Goal: Transaction & Acquisition: Book appointment/travel/reservation

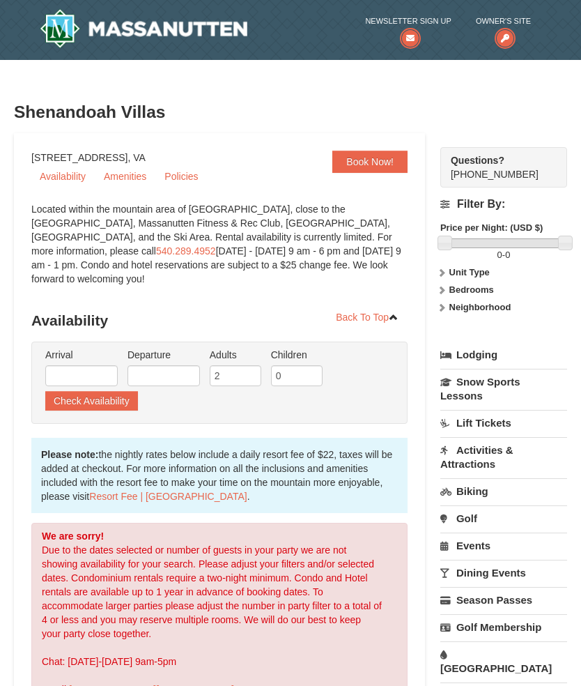
click at [376, 167] on link "Book Now!" at bounding box center [369, 162] width 75 height 22
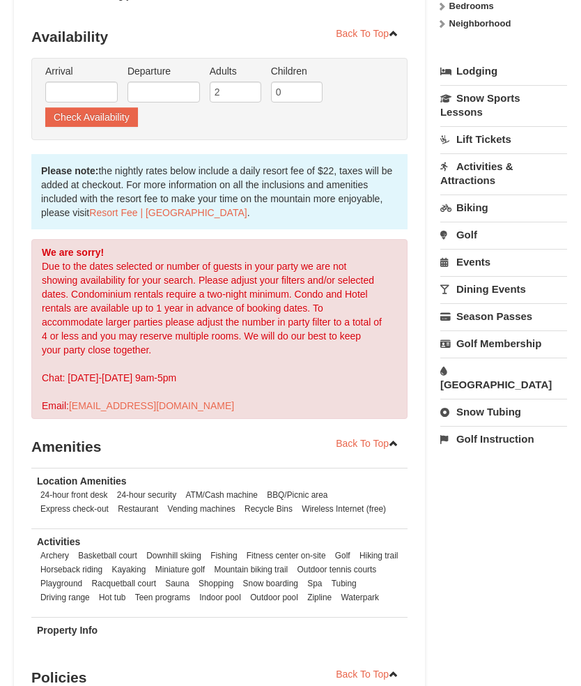
scroll to position [293, 0]
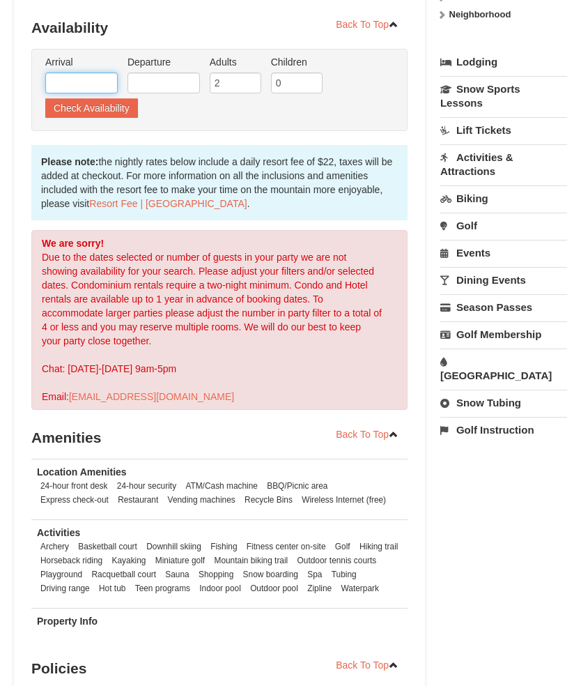
click at [90, 72] on input "text" at bounding box center [81, 82] width 72 height 21
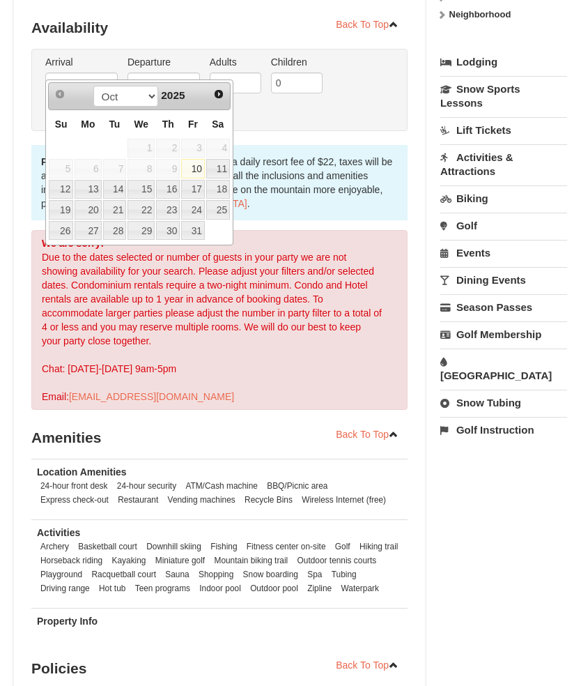
click at [220, 100] on link "Next" at bounding box center [219, 94] width 20 height 20
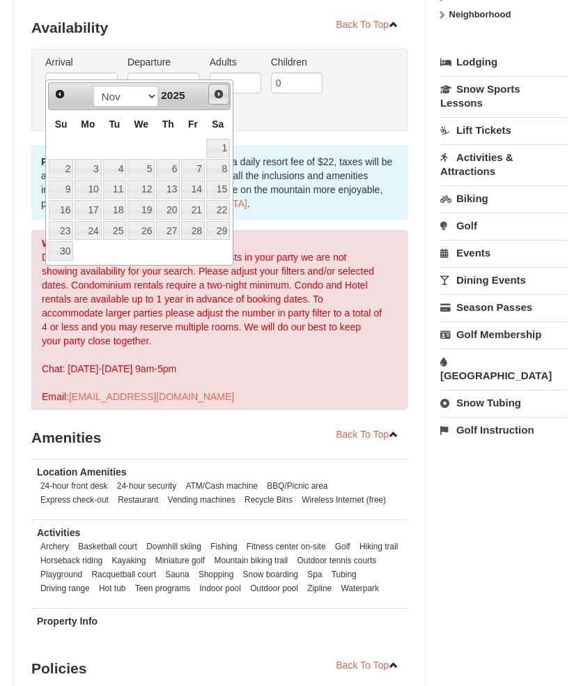
click at [223, 99] on span "Next" at bounding box center [218, 94] width 11 height 11
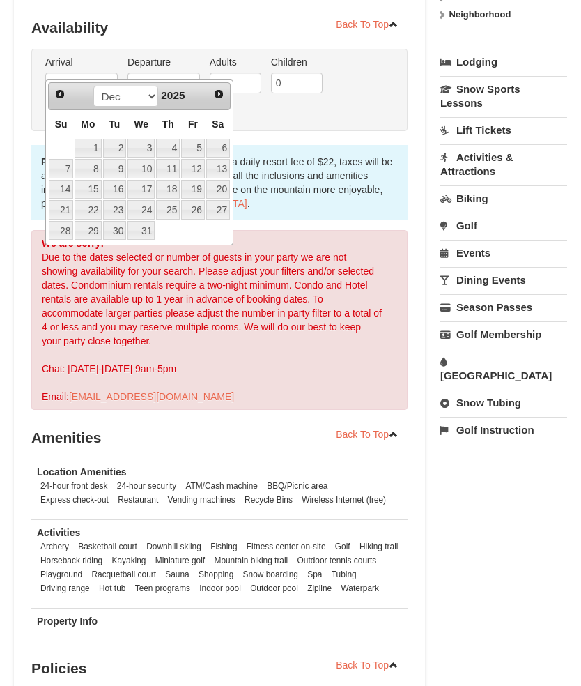
click at [223, 95] on span "Next" at bounding box center [218, 94] width 11 height 11
click at [225, 96] on link "Next" at bounding box center [219, 94] width 20 height 20
click at [224, 96] on span "Next" at bounding box center [218, 94] width 11 height 11
click at [222, 98] on span "Next" at bounding box center [218, 94] width 11 height 11
click at [221, 103] on link "Next" at bounding box center [219, 94] width 20 height 20
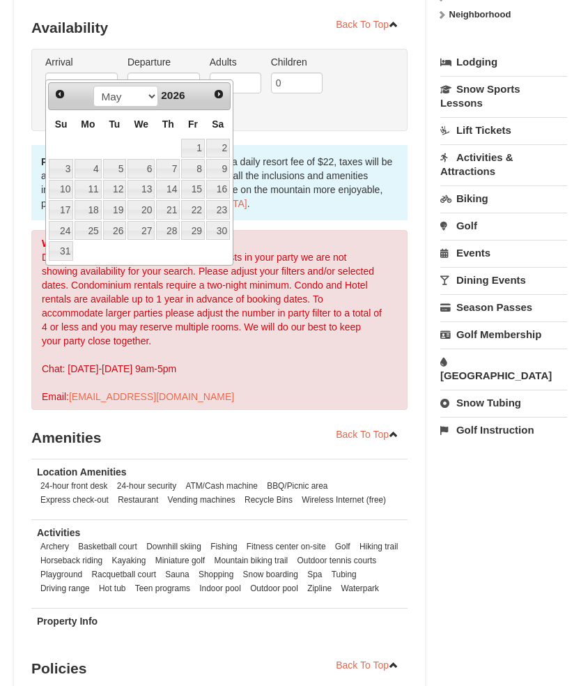
click at [224, 100] on link "Next" at bounding box center [219, 94] width 20 height 20
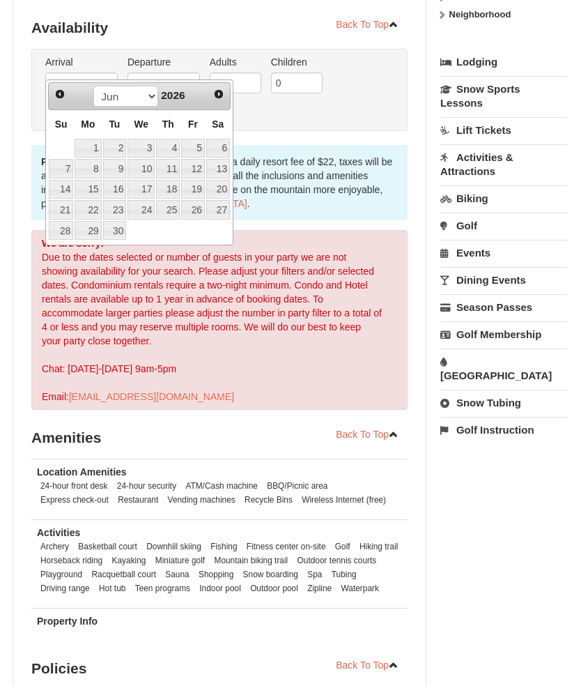
click at [222, 98] on span "Next" at bounding box center [218, 94] width 11 height 11
click at [226, 100] on link "Next" at bounding box center [218, 94] width 21 height 21
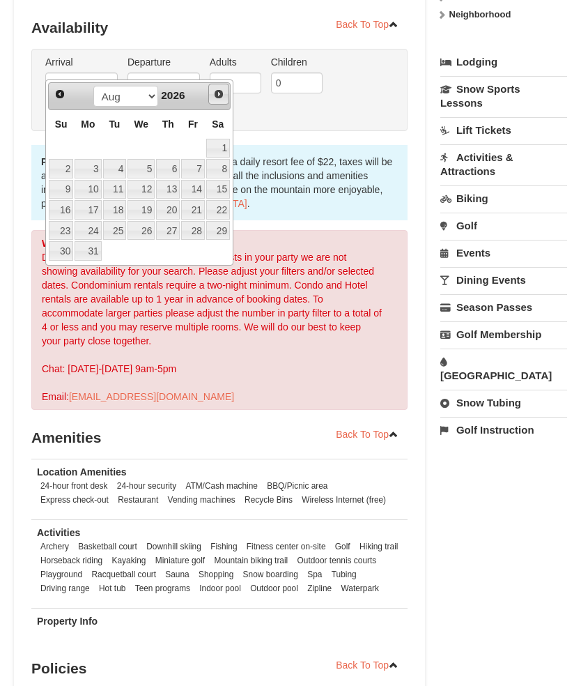
click at [225, 98] on link "Next" at bounding box center [218, 94] width 21 height 21
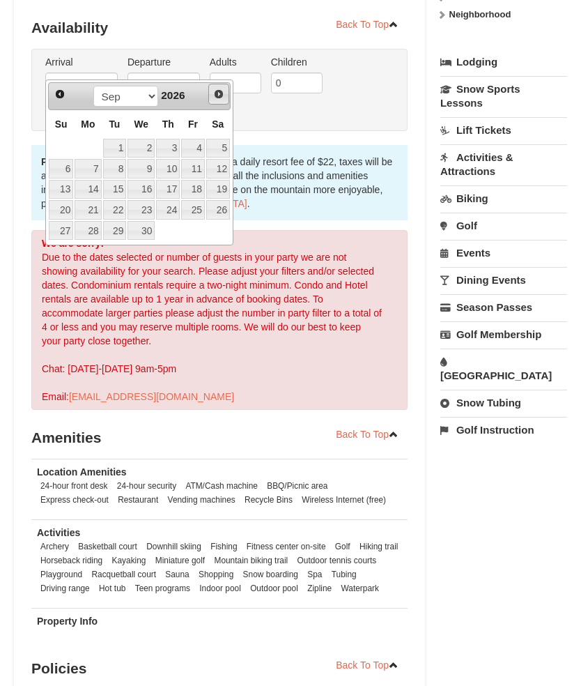
click at [224, 101] on link "Next" at bounding box center [218, 94] width 21 height 21
click at [225, 98] on link "Next" at bounding box center [219, 94] width 20 height 20
click at [226, 98] on link "Next" at bounding box center [218, 94] width 21 height 21
